Goal: Task Accomplishment & Management: Use online tool/utility

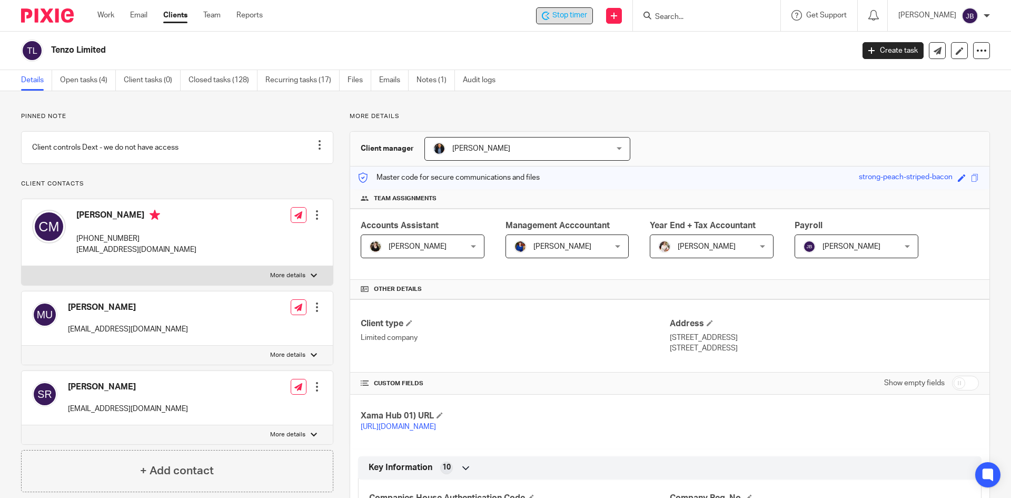
click at [562, 18] on span "Stop timer" at bounding box center [569, 15] width 35 height 11
click at [685, 14] on input "Search" at bounding box center [701, 17] width 95 height 9
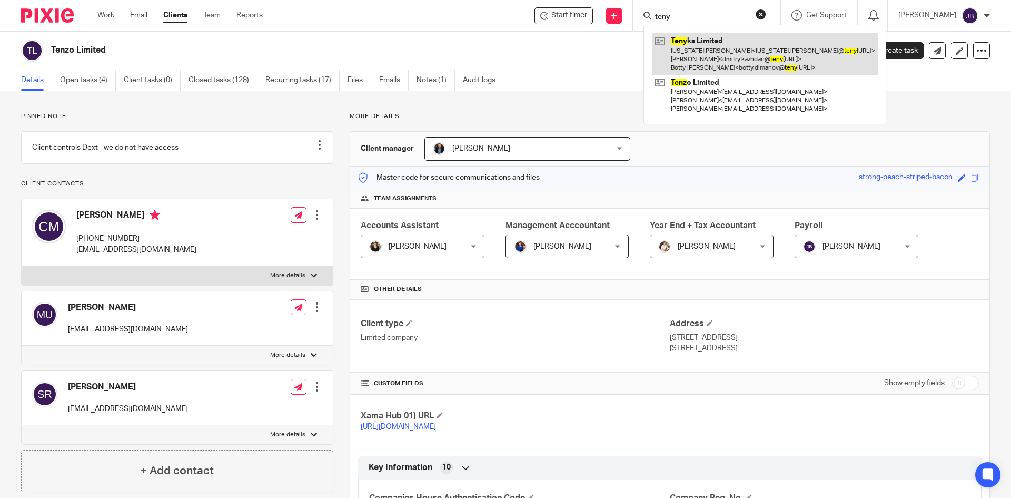
type input "teny"
click at [704, 49] on link at bounding box center [765, 54] width 226 height 42
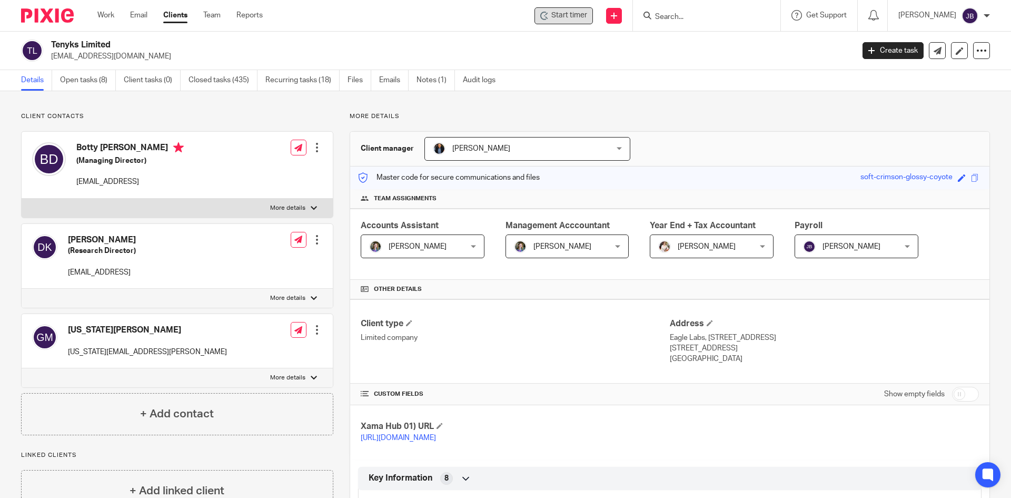
click at [574, 13] on span "Start timer" at bounding box center [569, 15] width 36 height 11
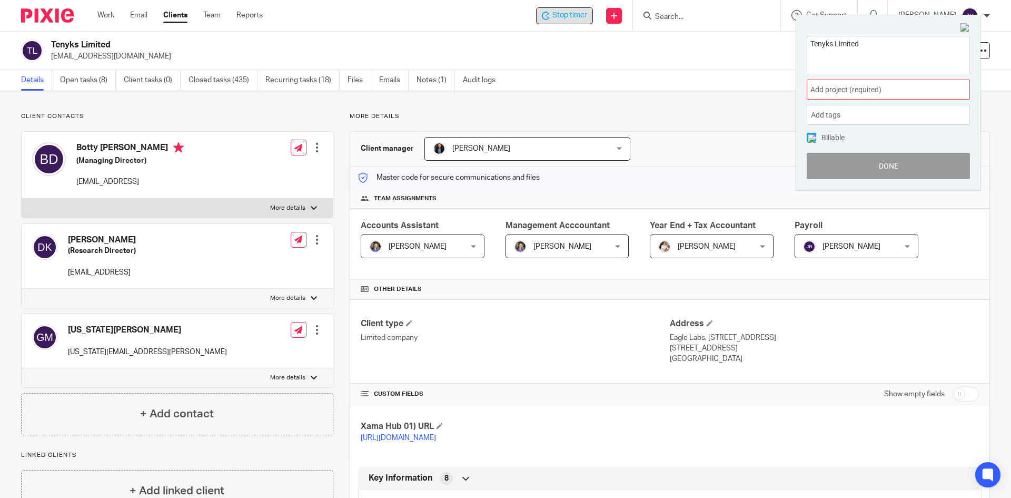
click at [950, 88] on span at bounding box center [958, 89] width 16 height 3
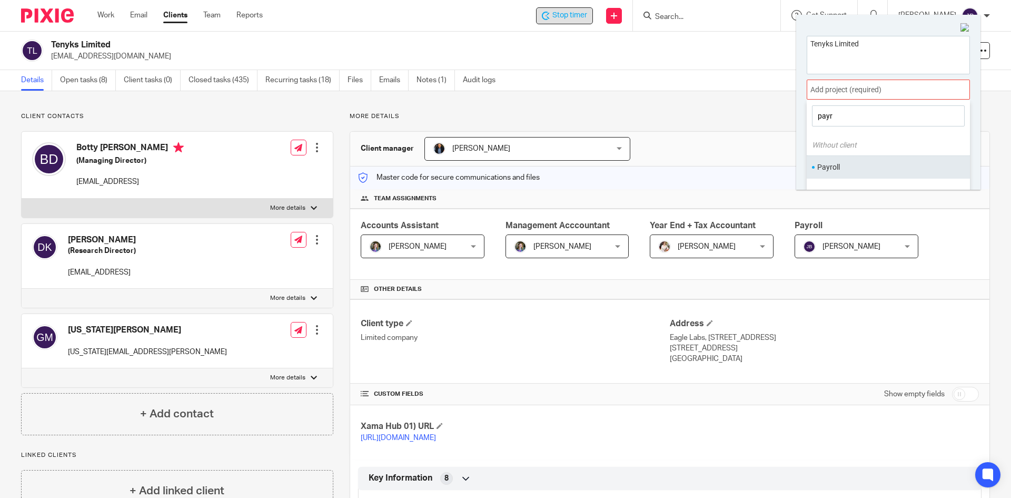
type input "payr"
click at [844, 167] on li "Payroll" at bounding box center [885, 167] width 137 height 11
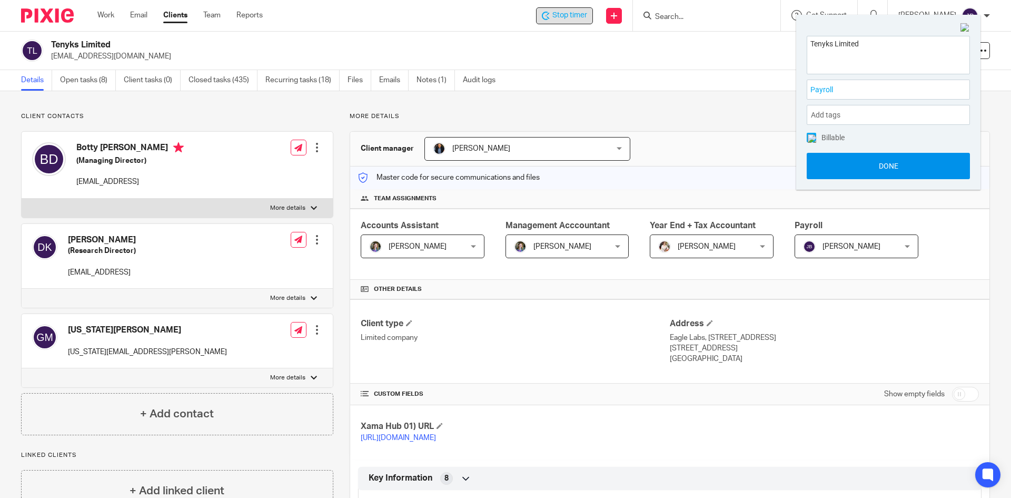
click at [894, 165] on button "Done" at bounding box center [888, 166] width 163 height 26
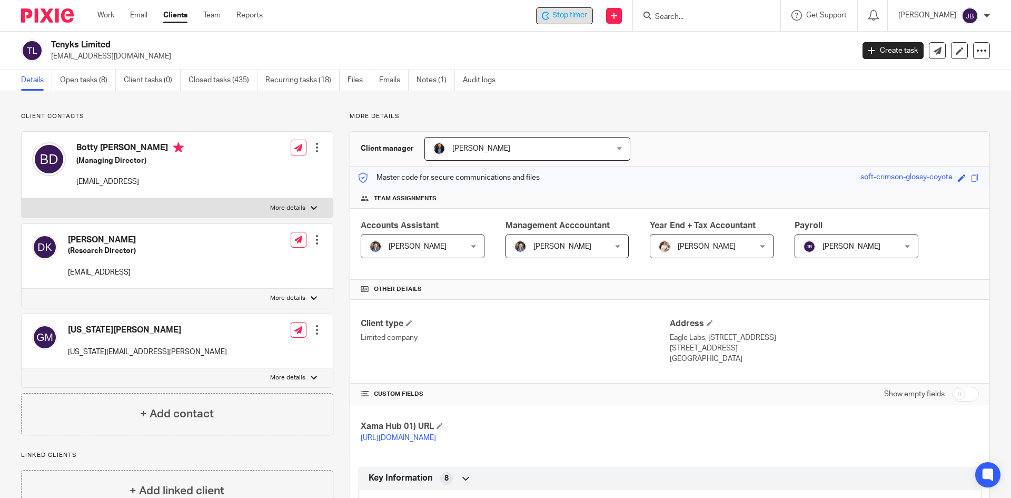
click at [645, 457] on div "Xama Hub 01) URL https://platform.xamatech.com/portal/crm/clients/8a903690-83aa…" at bounding box center [669, 432] width 639 height 54
click at [570, 15] on span "Stop timer" at bounding box center [569, 15] width 35 height 11
click at [692, 13] on input "Search" at bounding box center [701, 17] width 95 height 9
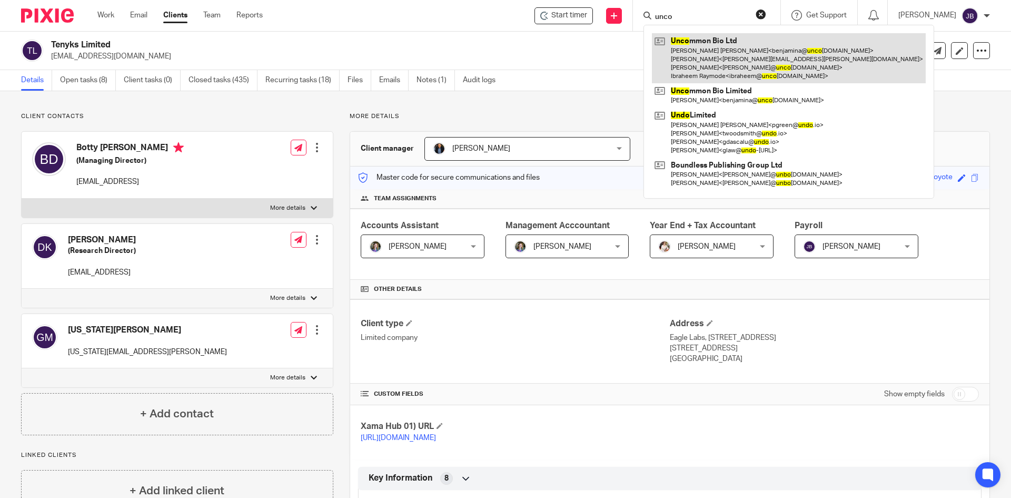
type input "unco"
click at [704, 40] on link at bounding box center [789, 58] width 274 height 50
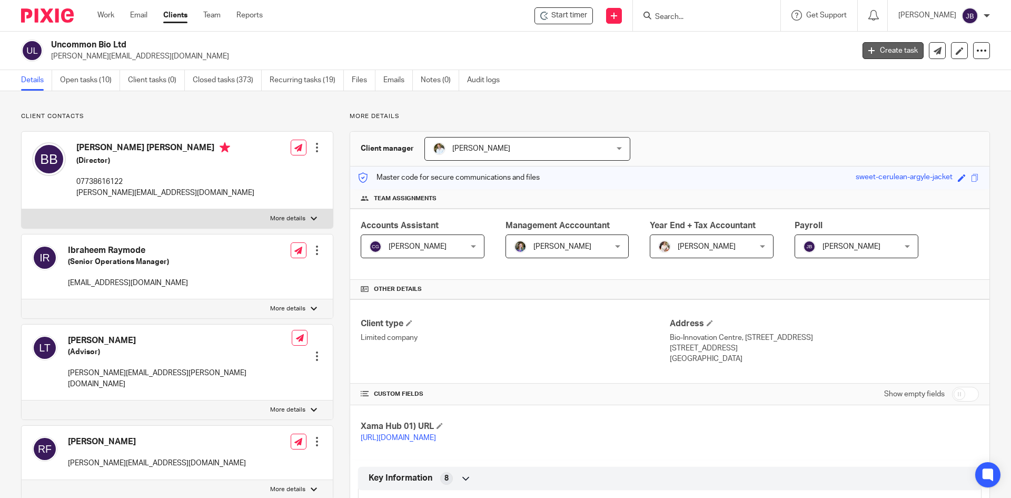
click at [883, 54] on link "Create task" at bounding box center [892, 50] width 61 height 17
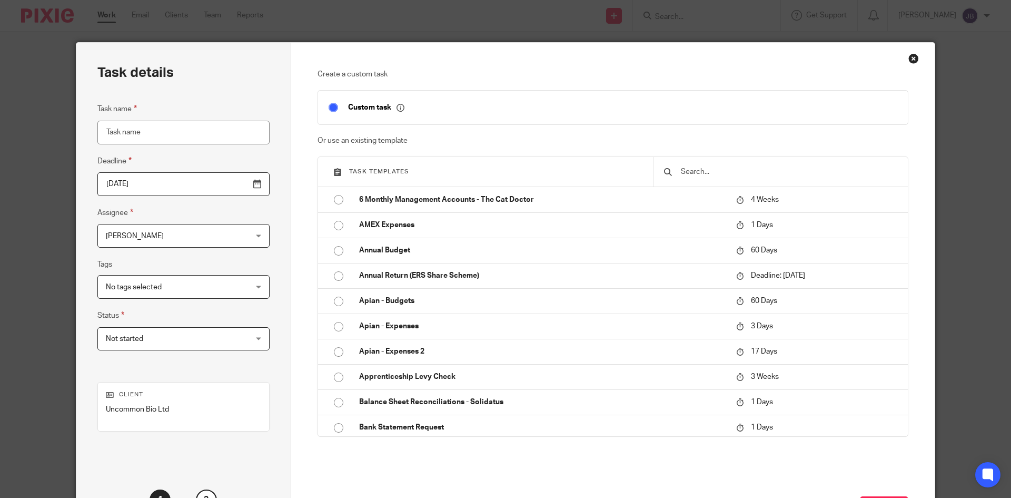
click at [908, 58] on div "Close this dialog window" at bounding box center [913, 58] width 11 height 11
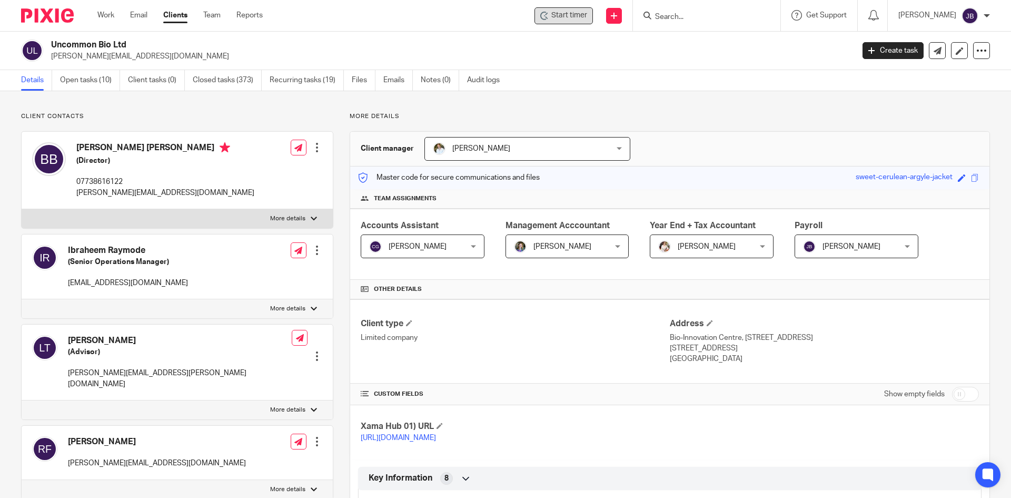
click at [587, 12] on span "Start timer" at bounding box center [569, 15] width 36 height 11
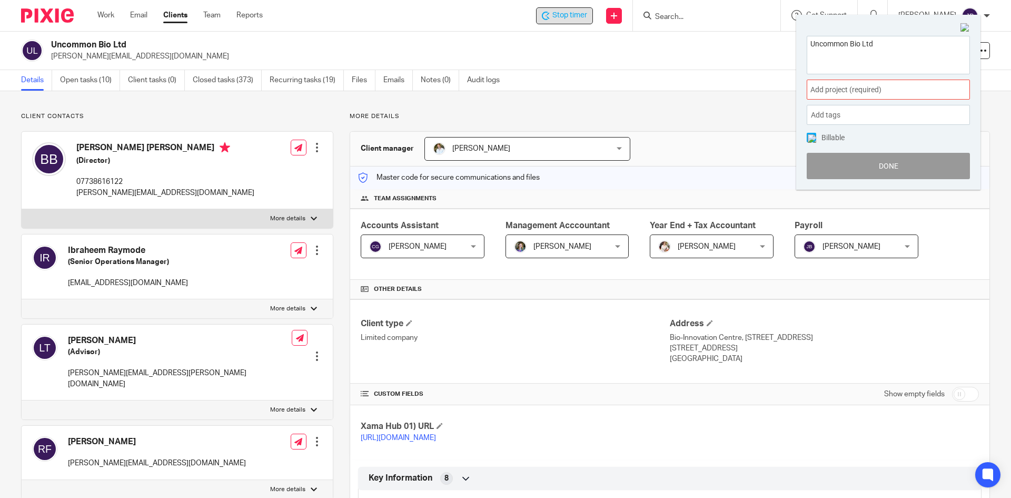
click at [915, 86] on span "Add project (required) :" at bounding box center [876, 89] width 133 height 11
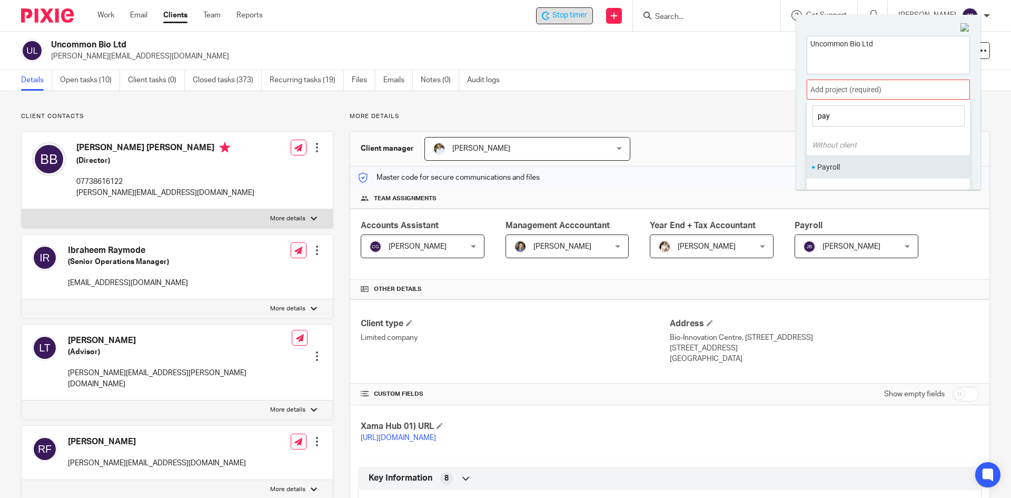
type input "pay"
click at [828, 164] on li "Payroll" at bounding box center [885, 167] width 137 height 11
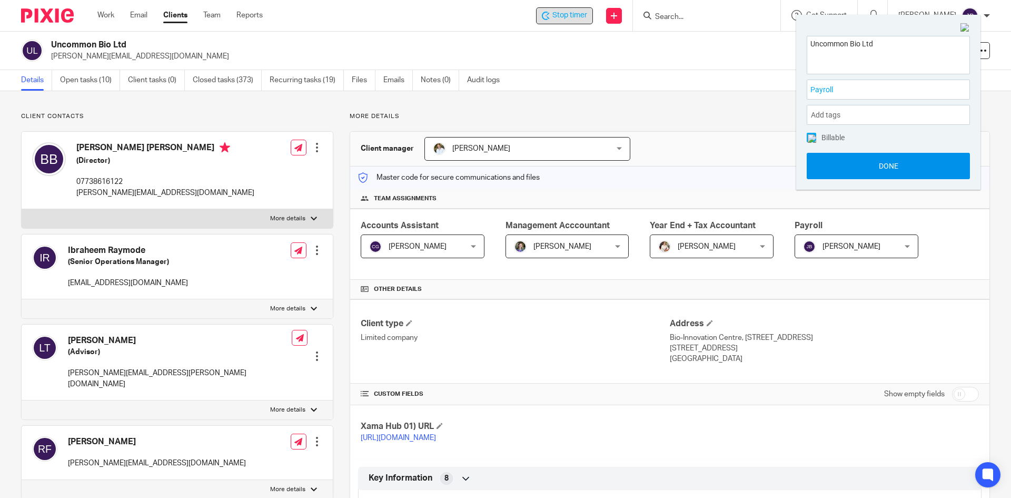
click at [895, 165] on button "Done" at bounding box center [888, 166] width 163 height 26
